Goal: Information Seeking & Learning: Learn about a topic

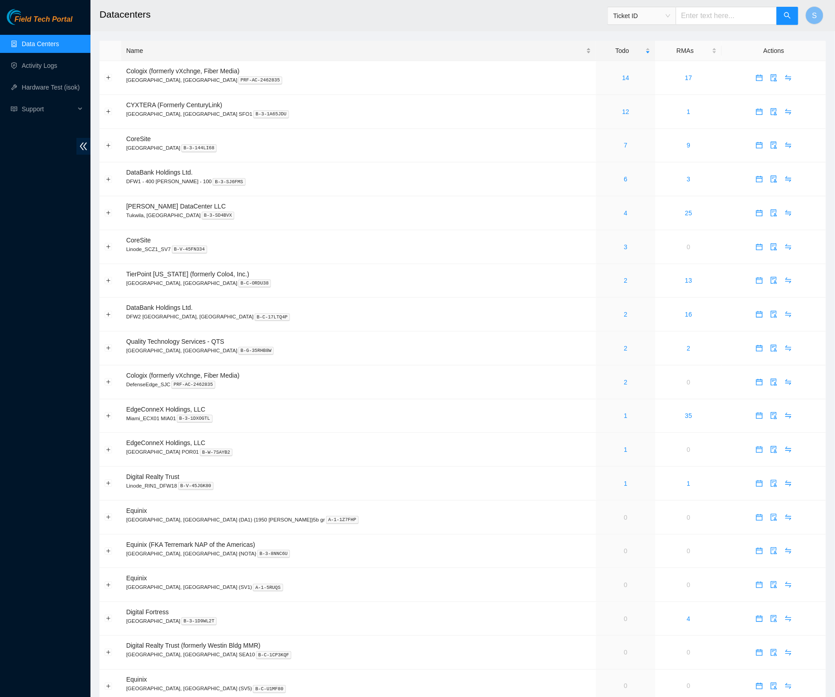
drag, startPoint x: 338, startPoint y: 52, endPoint x: 214, endPoint y: 57, distance: 125.0
click at [338, 52] on div "Name" at bounding box center [358, 51] width 465 height 10
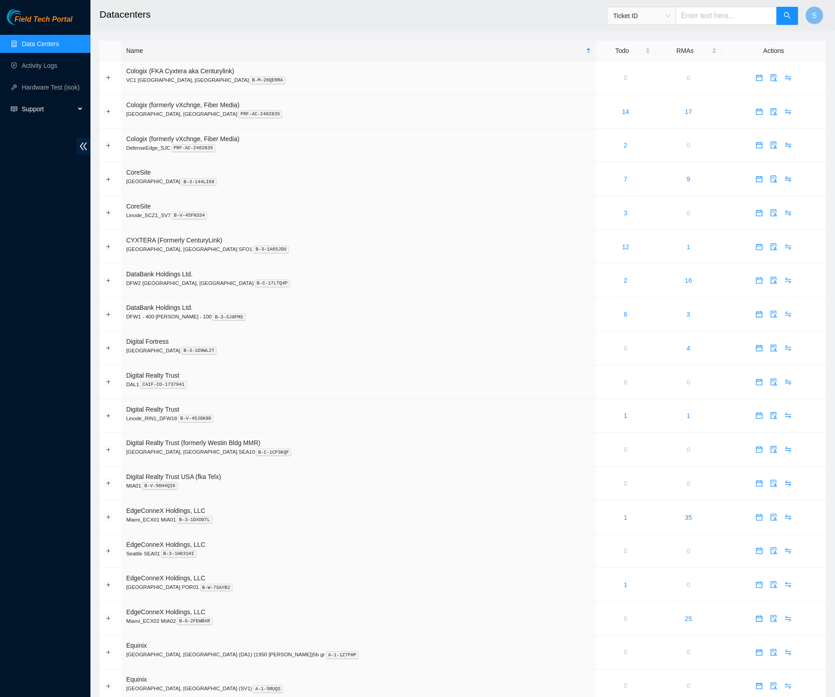
click at [60, 105] on span "Support" at bounding box center [48, 109] width 53 height 18
click at [49, 134] on link "Documentation" at bounding box center [43, 130] width 43 height 7
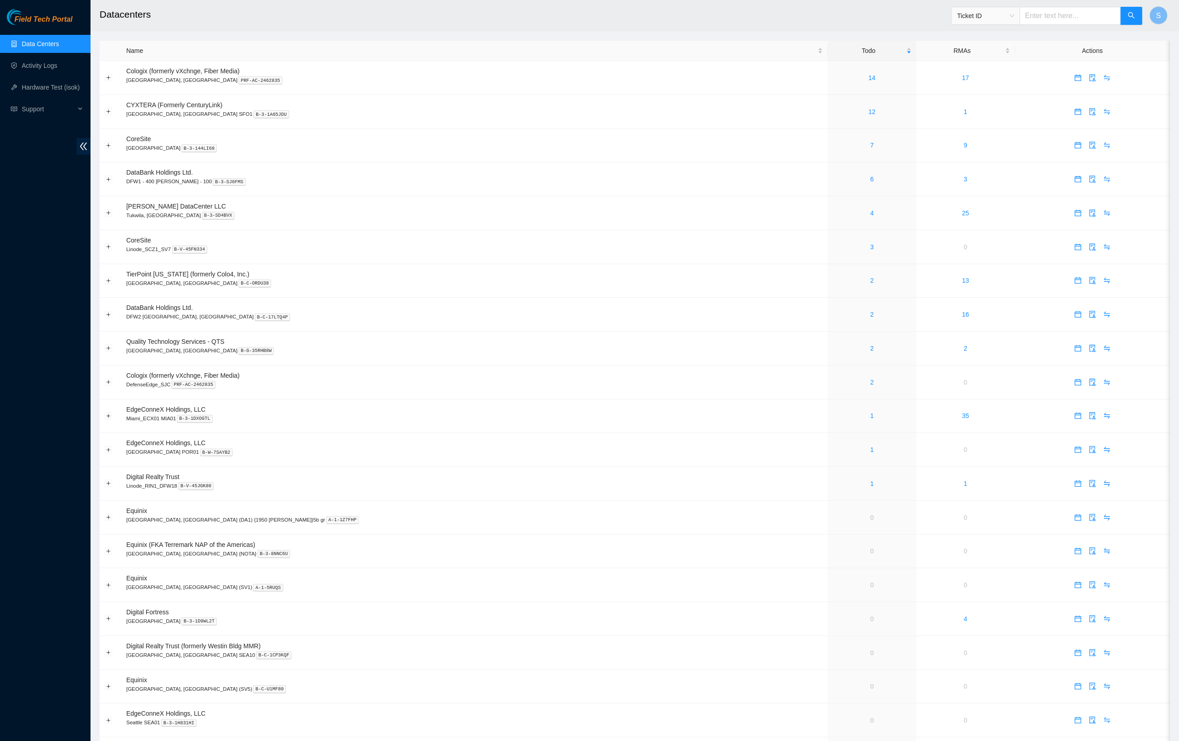
click at [73, 268] on div "Field Tech Portal Data Centers Activity Logs Hardware Test (isok) Support" at bounding box center [45, 375] width 91 height 732
click at [538, 279] on td "TierPoint Texas (formerly Colo4, Inc.) Dallas, TX B-C-ORDU38" at bounding box center [474, 281] width 706 height 34
click at [484, 23] on h2 "Datacenters" at bounding box center [506, 14] width 813 height 29
click at [196, 14] on h2 "Datacenters" at bounding box center [506, 14] width 813 height 29
click at [453, 365] on td "Quality Technology Services - QTS Irving, TX B-G-35RHB8W" at bounding box center [474, 349] width 706 height 34
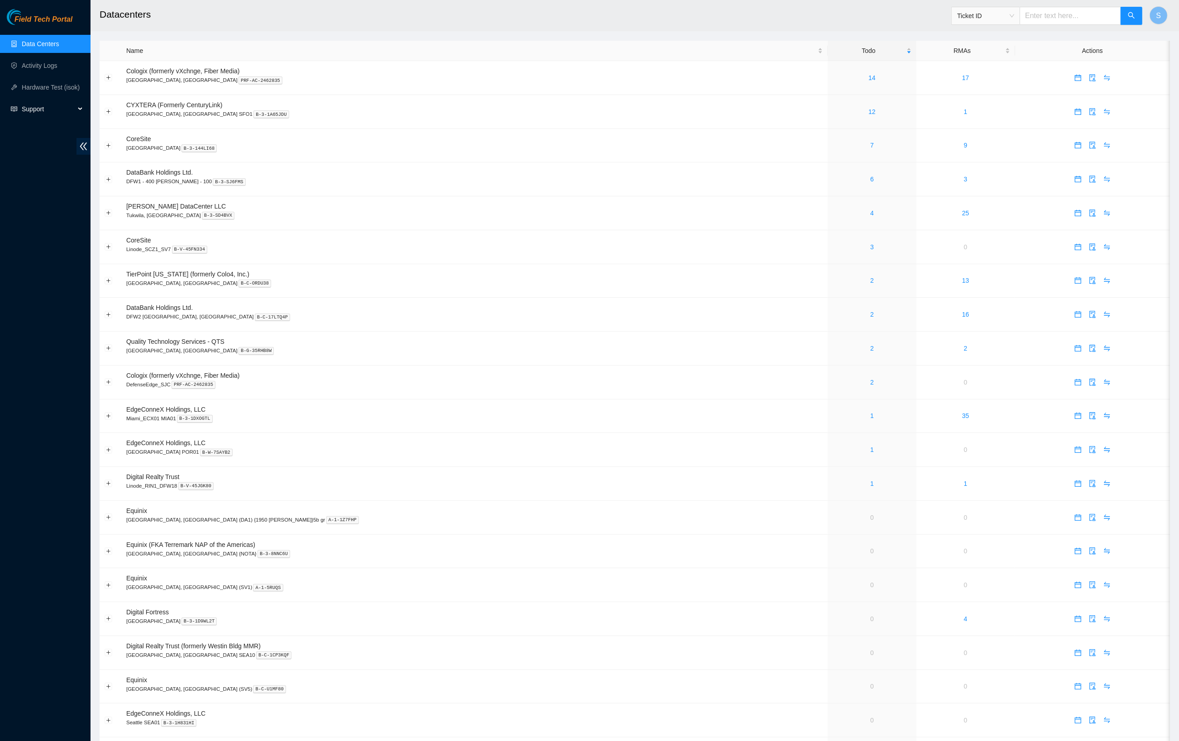
click at [84, 109] on div "Support" at bounding box center [45, 109] width 91 height 18
click at [53, 134] on link "Documentation" at bounding box center [43, 130] width 43 height 7
